Goal: Contribute content: Contribute content

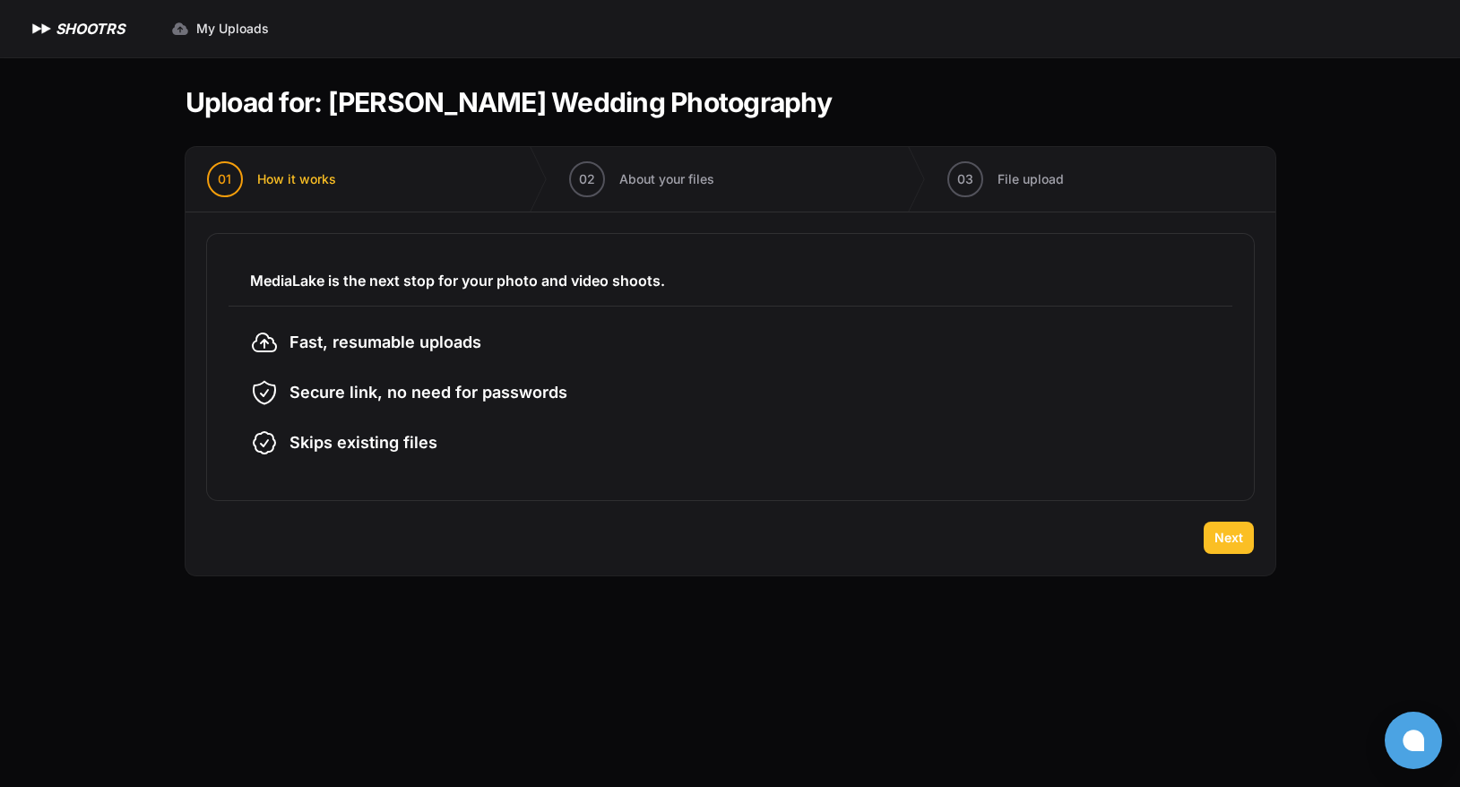
click at [1217, 532] on span "Next" at bounding box center [1228, 538] width 29 height 18
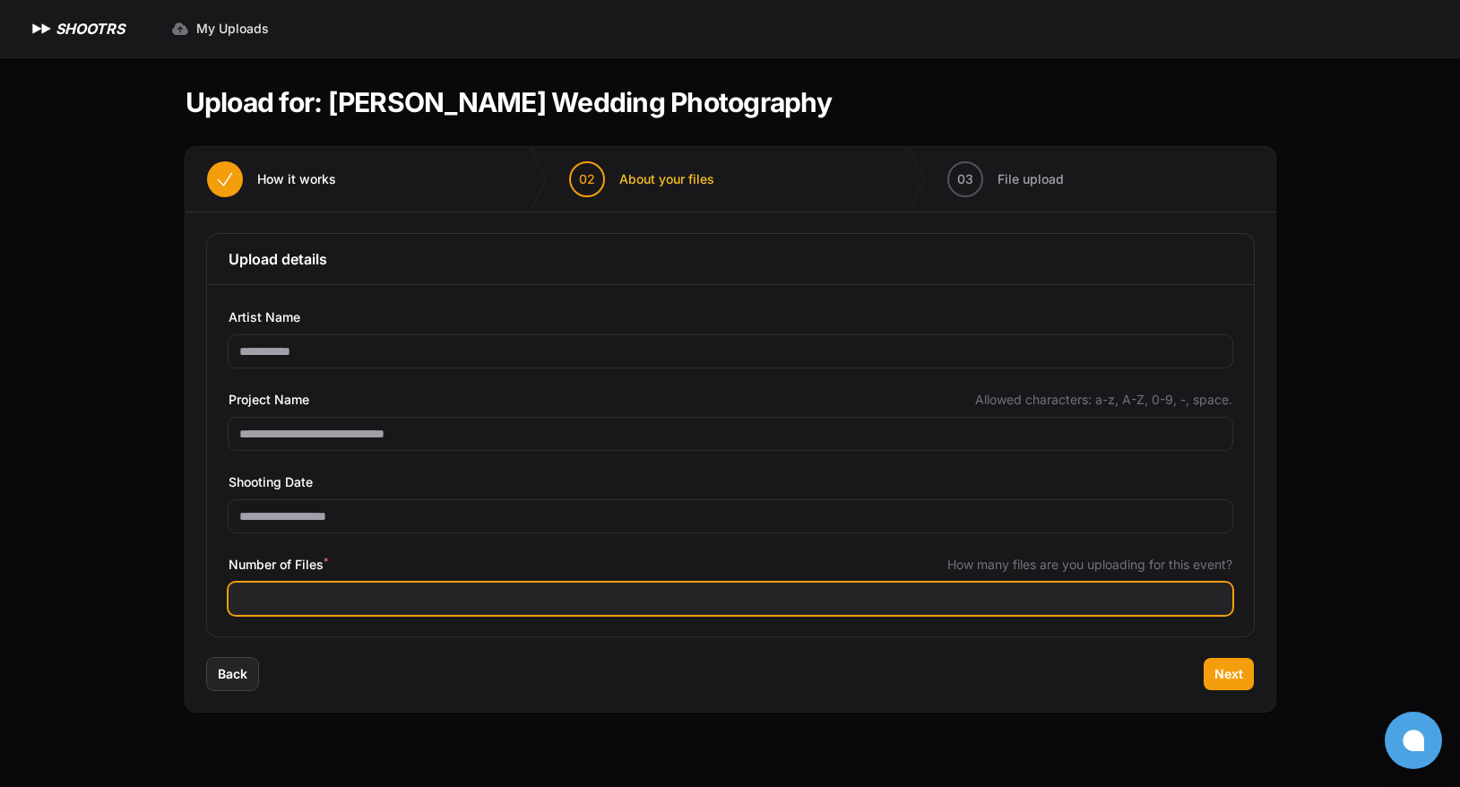
click at [371, 604] on input "Number of Files *" at bounding box center [730, 598] width 1004 height 32
type input "****"
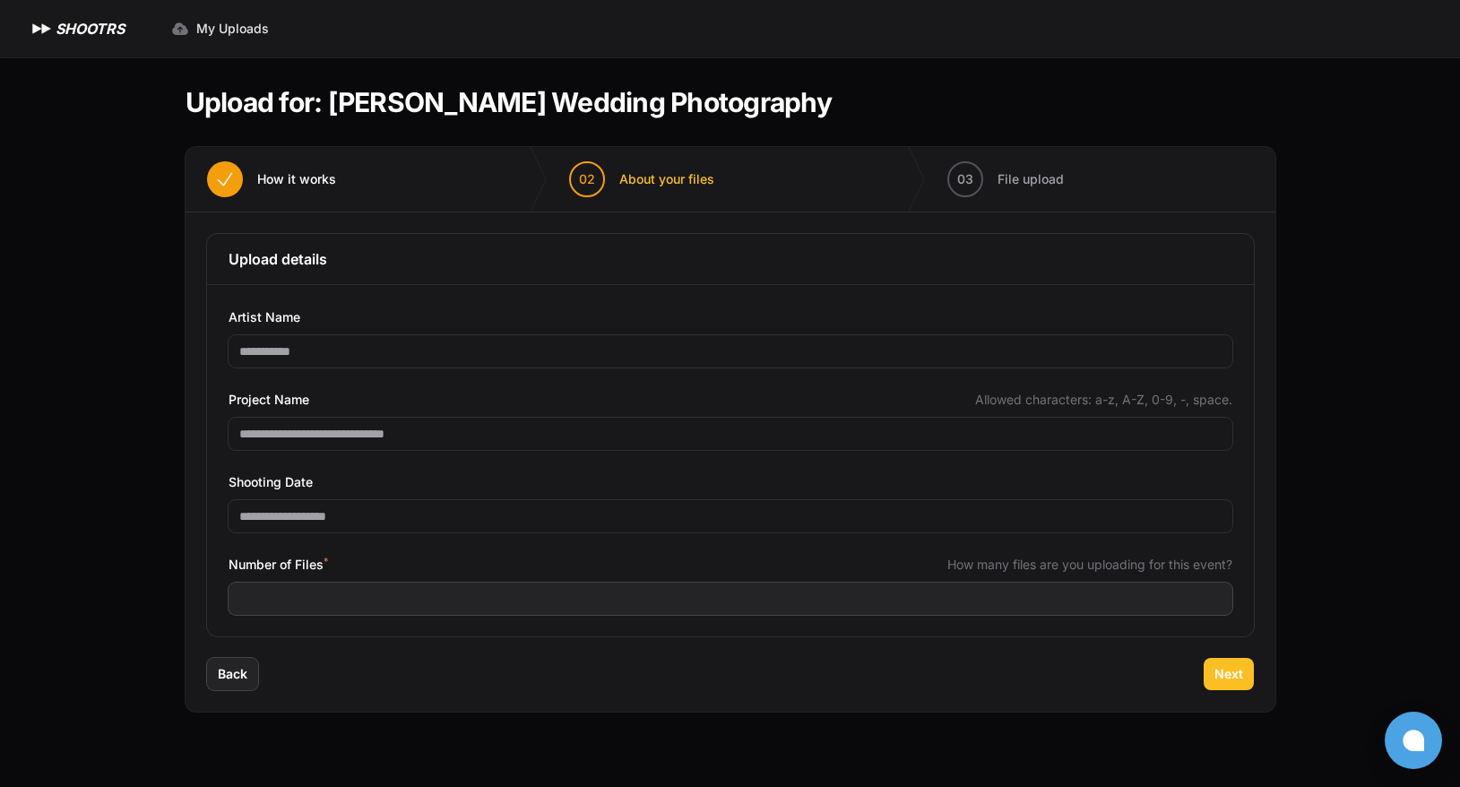
click at [1236, 673] on span "Next" at bounding box center [1228, 674] width 29 height 18
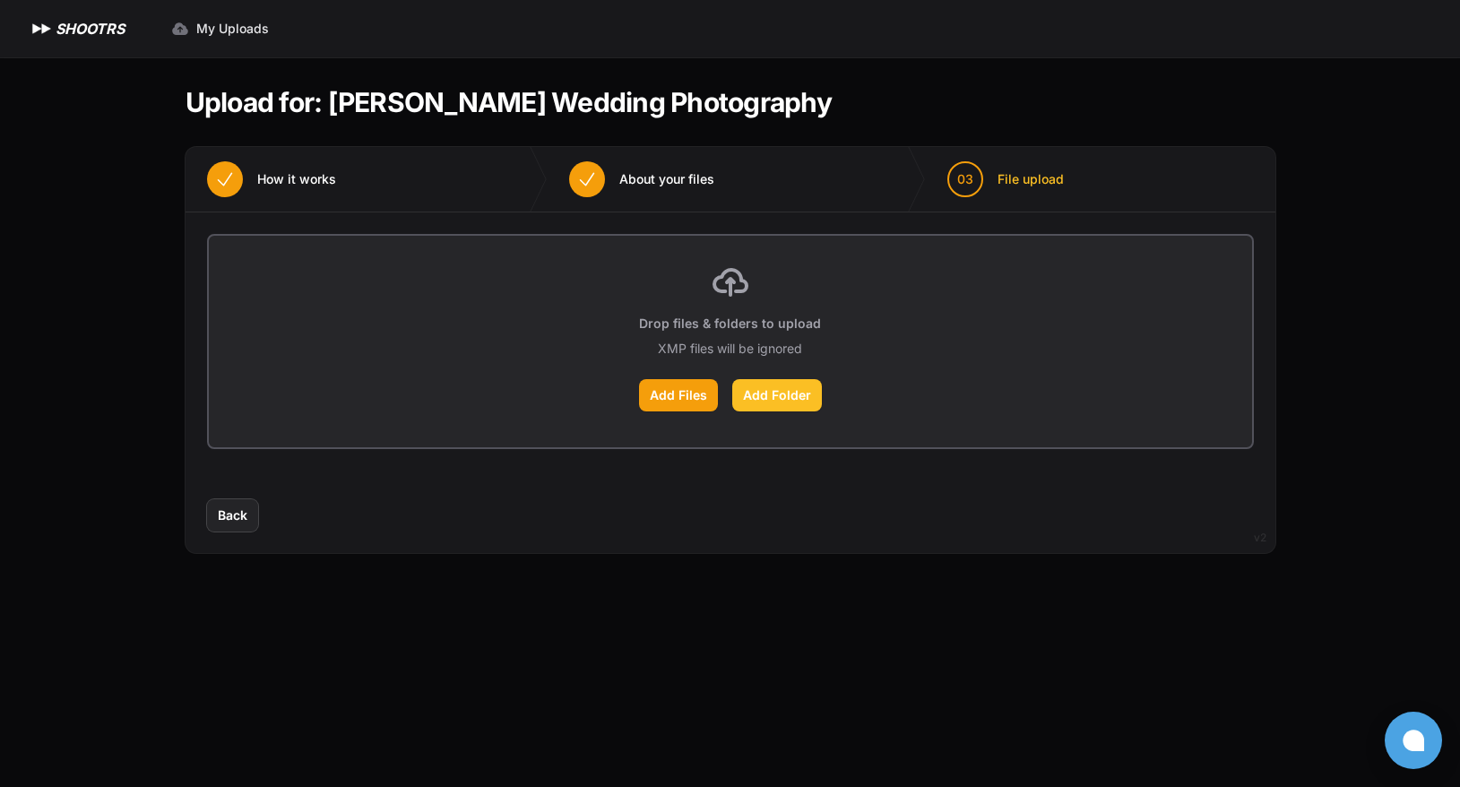
click at [784, 396] on label "Add Folder" at bounding box center [777, 395] width 90 height 32
click at [0, 0] on input "Add Folder" at bounding box center [0, 0] width 0 height 0
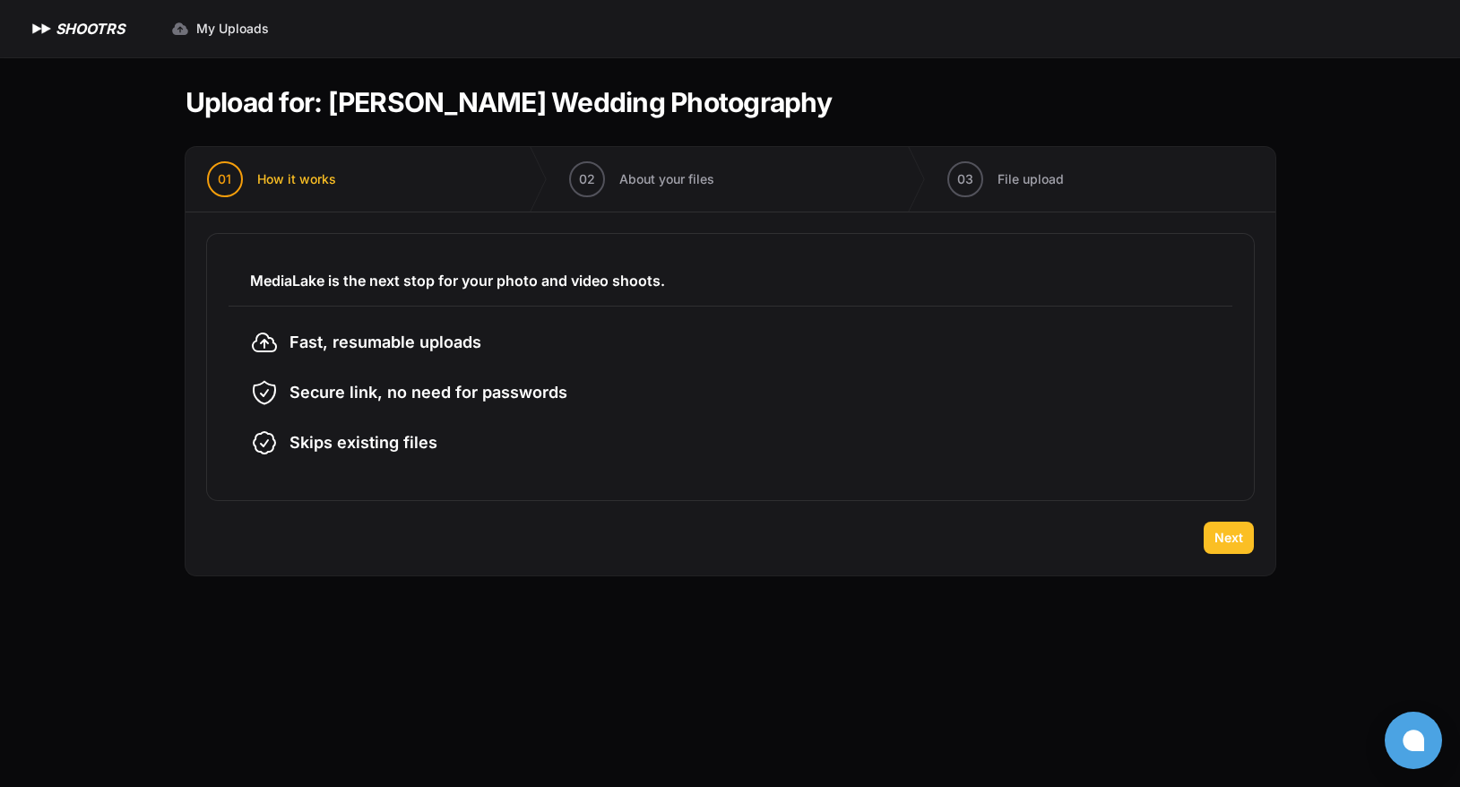
click at [1244, 530] on button "Next" at bounding box center [1228, 537] width 50 height 32
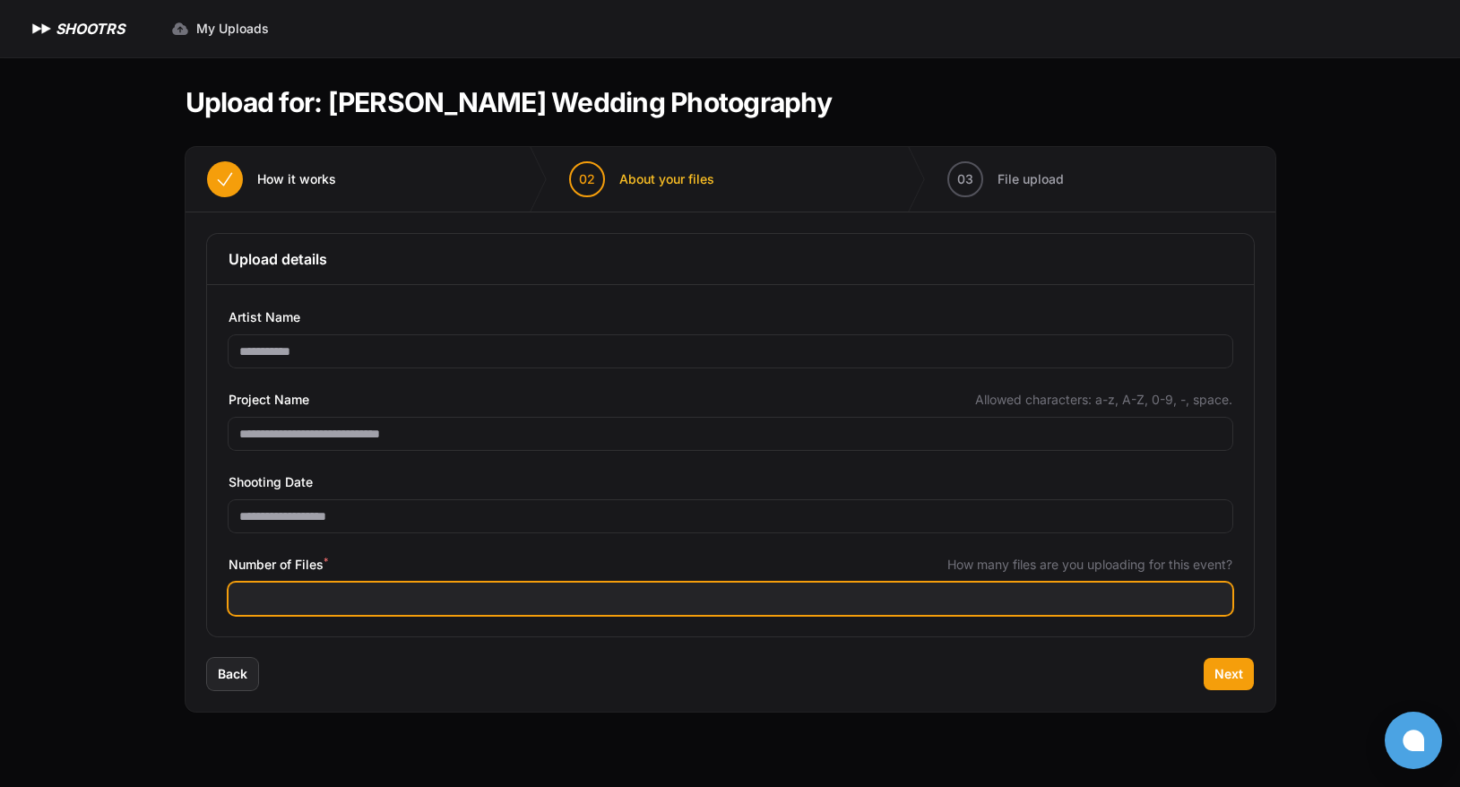
click at [378, 607] on input "Number of Files *" at bounding box center [730, 598] width 1004 height 32
type input "****"
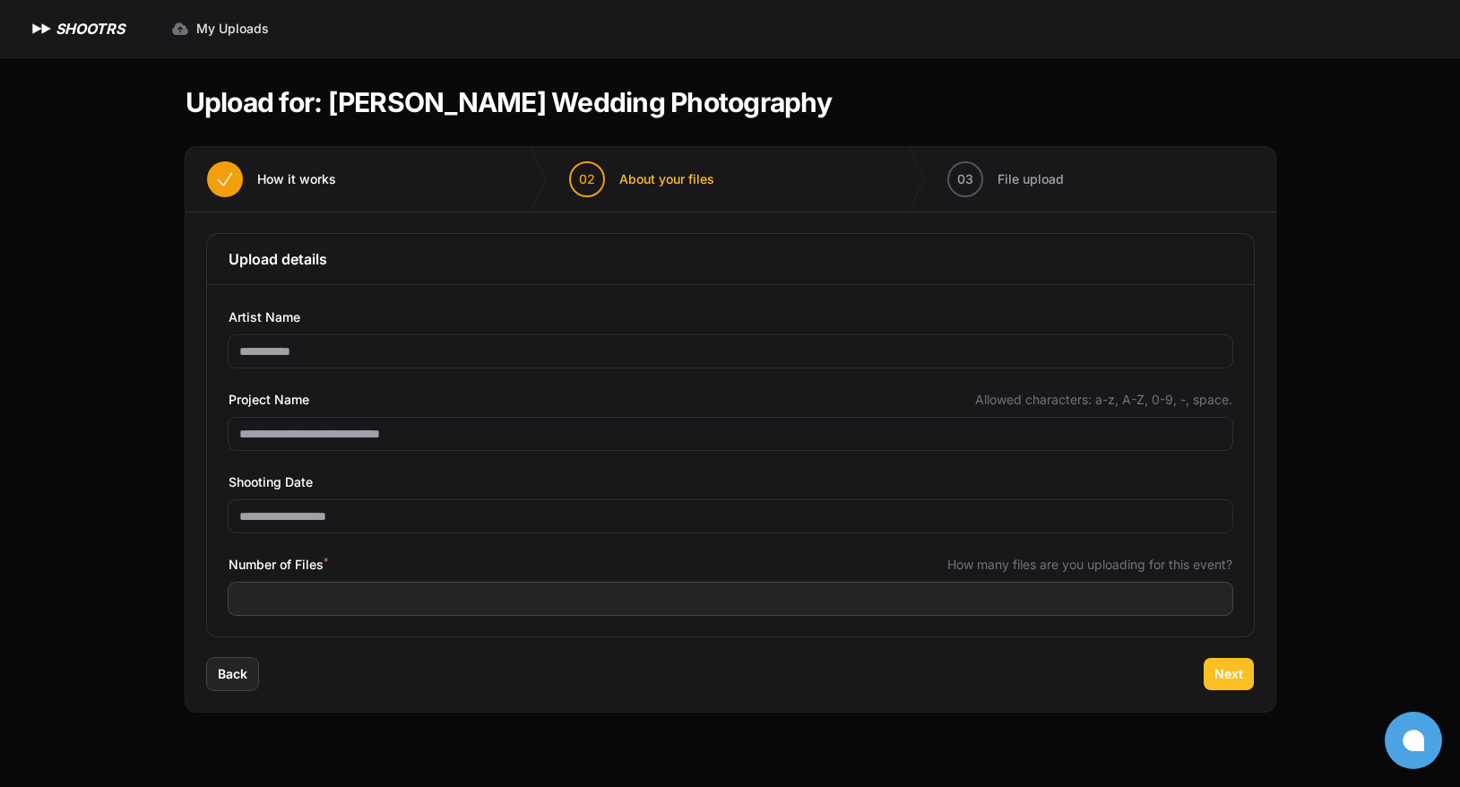
click at [1229, 668] on span "Next" at bounding box center [1228, 674] width 29 height 18
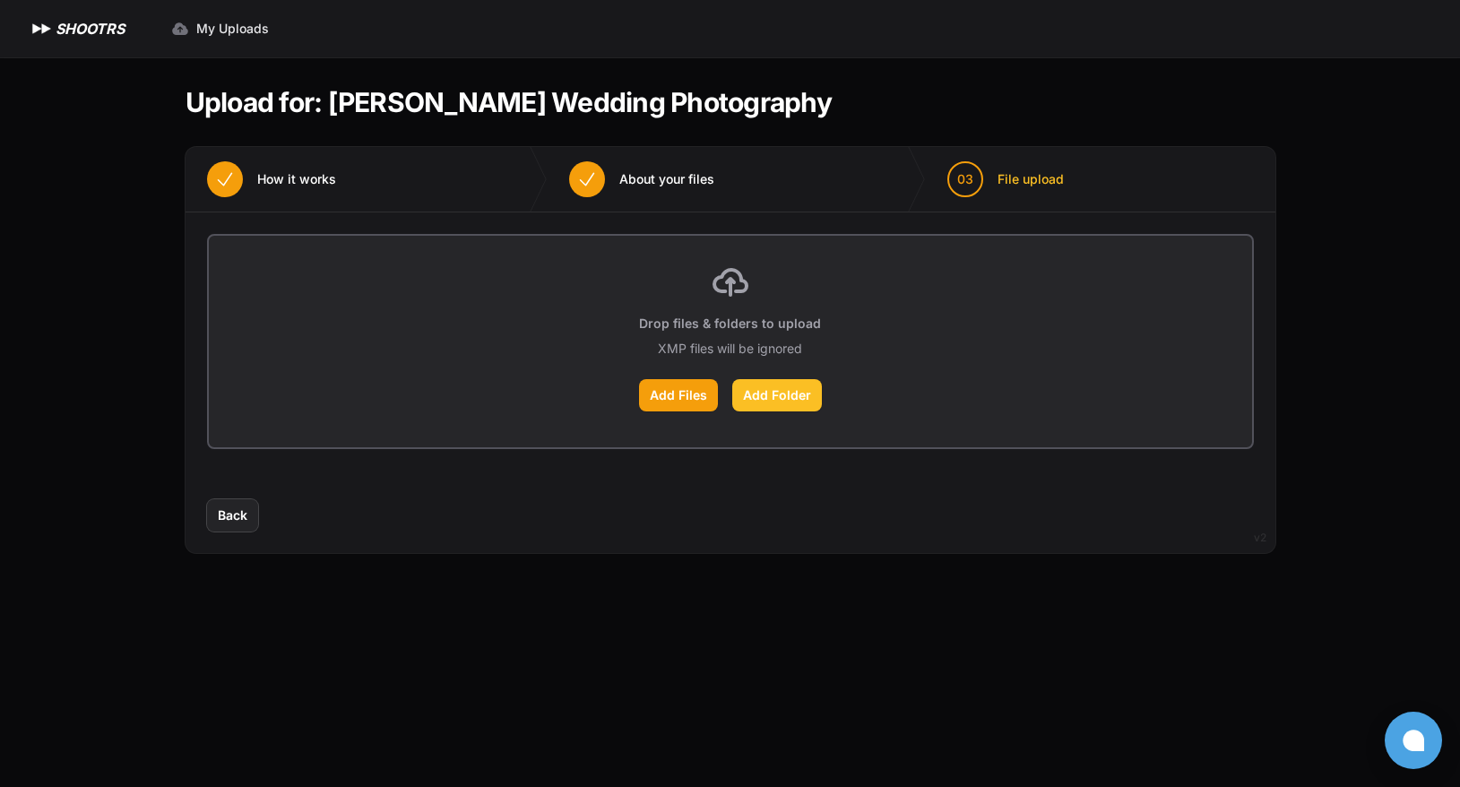
click at [785, 399] on label "Add Folder" at bounding box center [777, 395] width 90 height 32
click at [0, 0] on input "Add Folder" at bounding box center [0, 0] width 0 height 0
